Goal: Navigation & Orientation: Find specific page/section

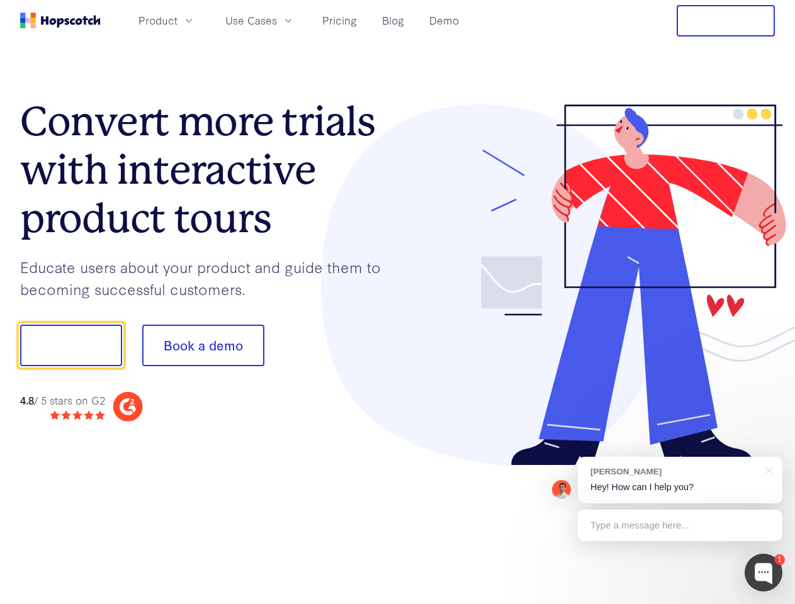
click at [398, 302] on div at bounding box center [587, 286] width 378 height 362
click at [178, 20] on span "Product" at bounding box center [158, 21] width 39 height 16
click at [277, 20] on span "Use Cases" at bounding box center [251, 21] width 52 height 16
click at [726, 21] on button "Free Trial" at bounding box center [726, 20] width 98 height 31
click at [71, 346] on button "Show me!" at bounding box center [71, 346] width 102 height 42
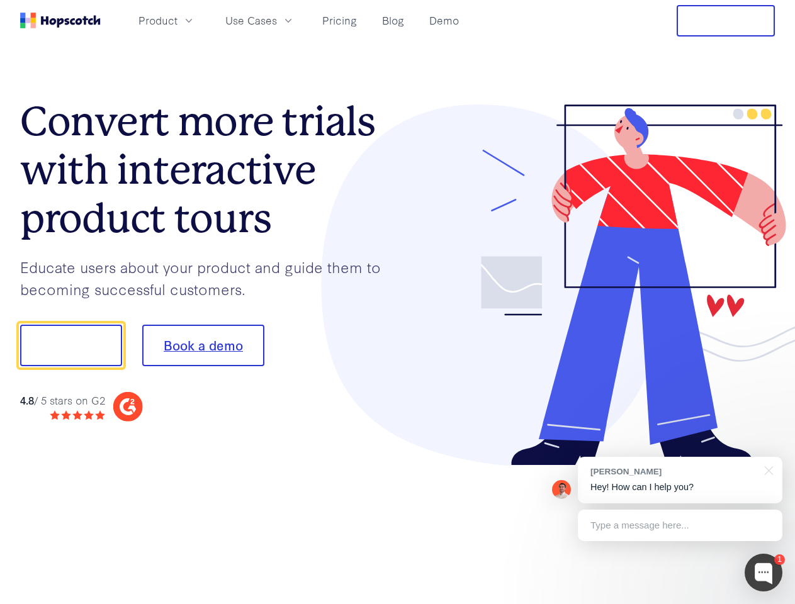
click at [203, 346] on button "Book a demo" at bounding box center [203, 346] width 122 height 42
click at [764, 573] on div at bounding box center [764, 573] width 38 height 38
click at [680, 480] on div "[PERSON_NAME] Hey! How can I help you?" at bounding box center [680, 480] width 205 height 47
click at [767, 470] on div at bounding box center [665, 428] width 236 height 251
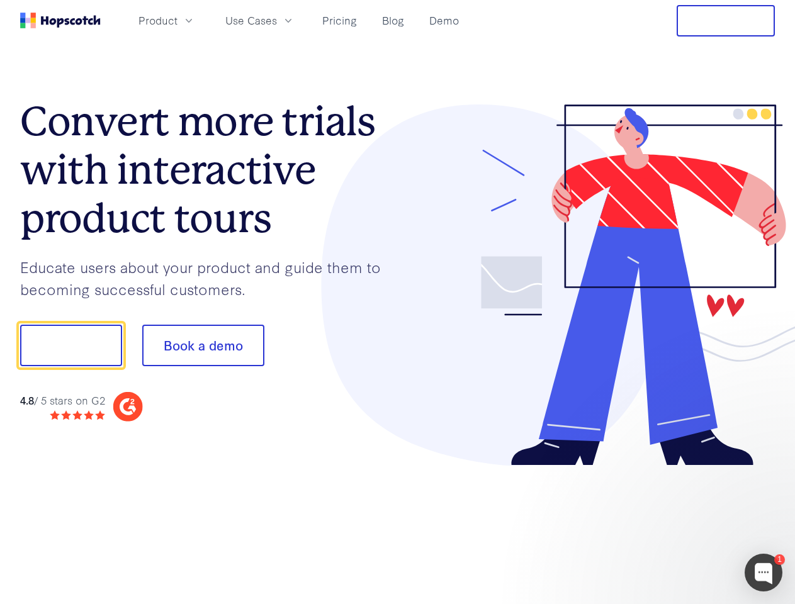
click at [680, 526] on div at bounding box center [665, 428] width 236 height 251
